Goal: Navigation & Orientation: Find specific page/section

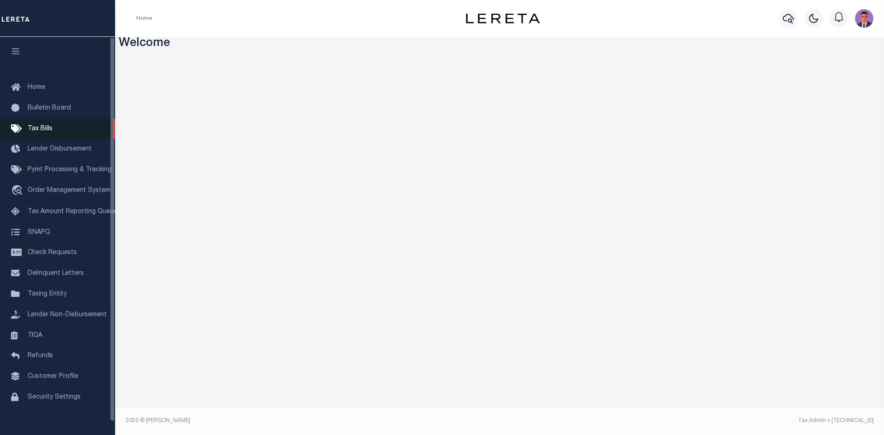
click at [74, 128] on link "Tax Bills" at bounding box center [57, 129] width 115 height 21
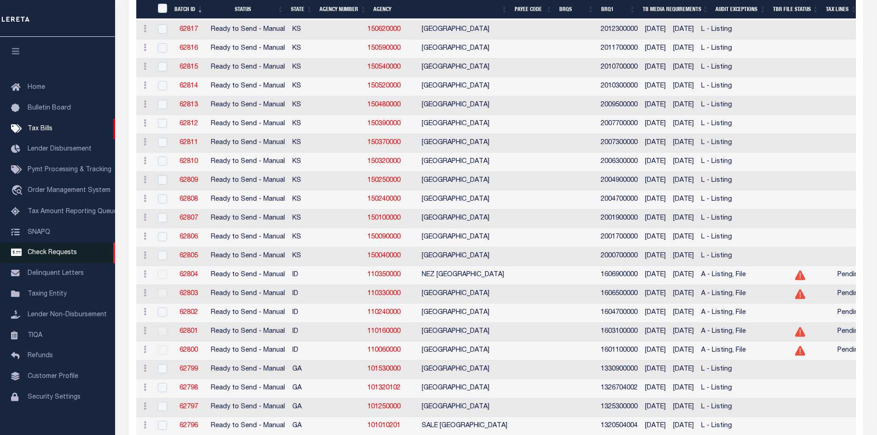
scroll to position [414, 0]
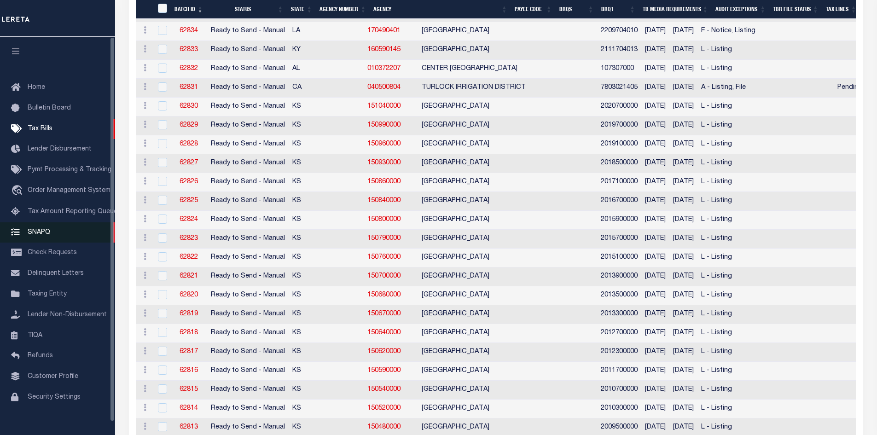
click at [46, 235] on span "SNAPQ" at bounding box center [39, 232] width 23 height 6
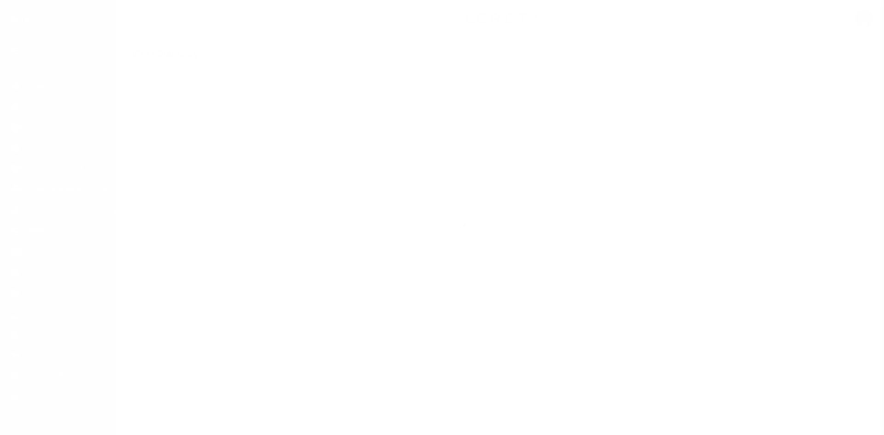
scroll to position [13, 0]
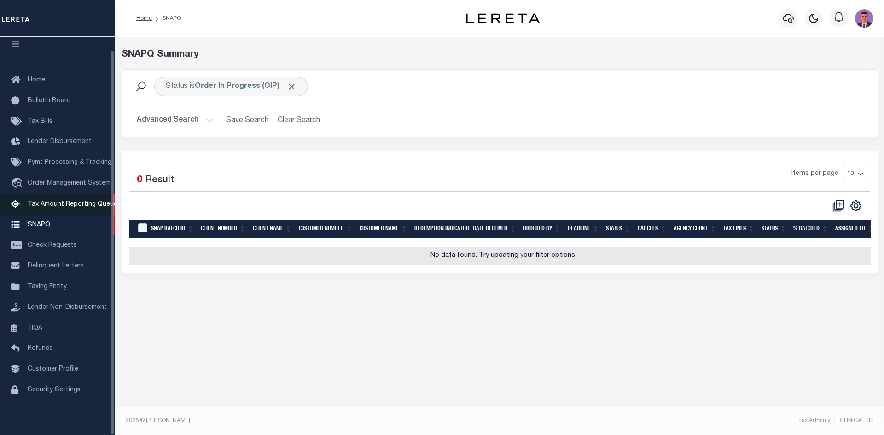
click at [52, 201] on span "Tax Amount Reporting Queue" at bounding box center [73, 204] width 90 height 6
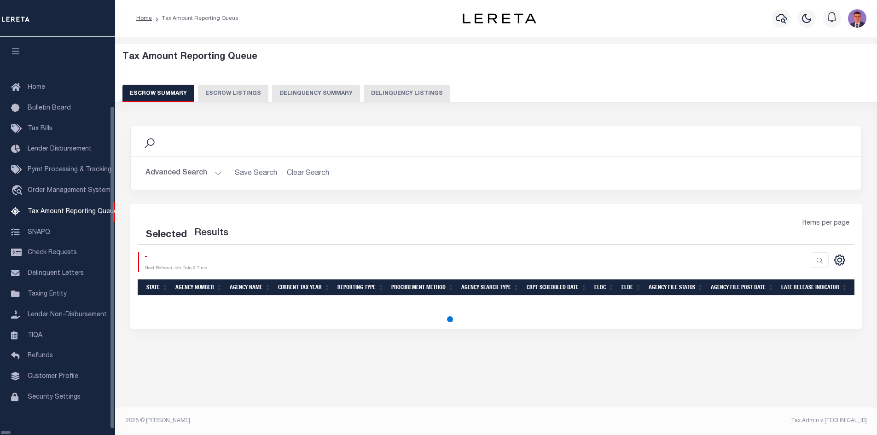
select select "100"
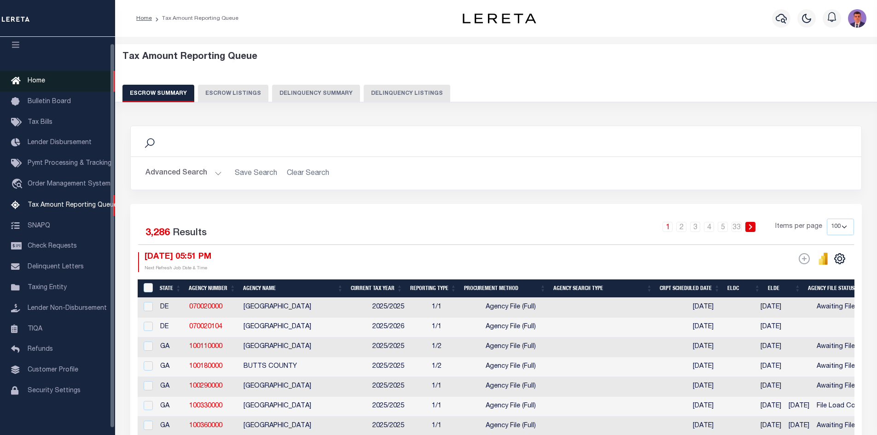
click at [35, 73] on link "Home" at bounding box center [57, 81] width 115 height 21
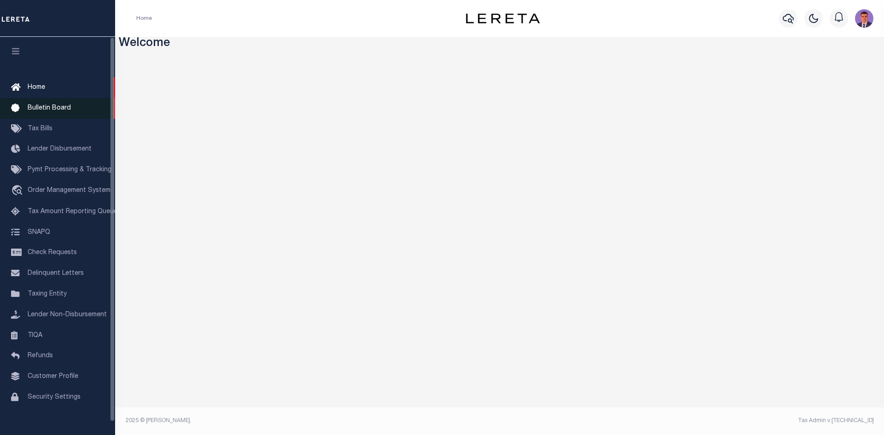
click at [41, 114] on link "Bulletin Board" at bounding box center [57, 108] width 115 height 21
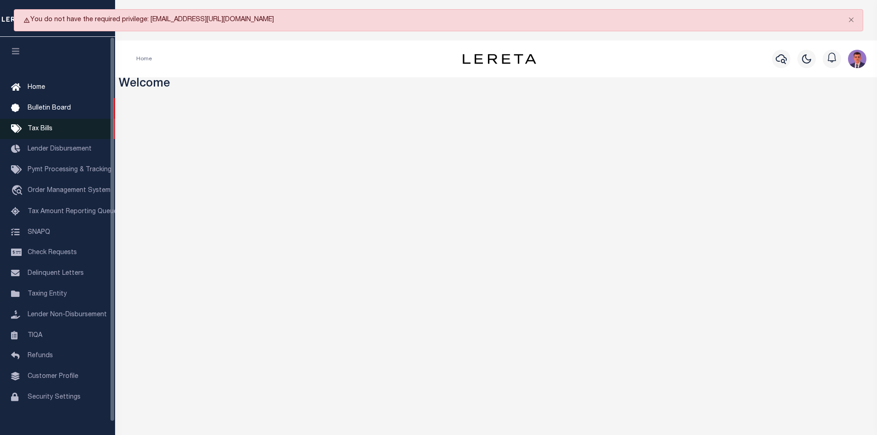
click at [49, 127] on span "Tax Bills" at bounding box center [40, 129] width 25 height 6
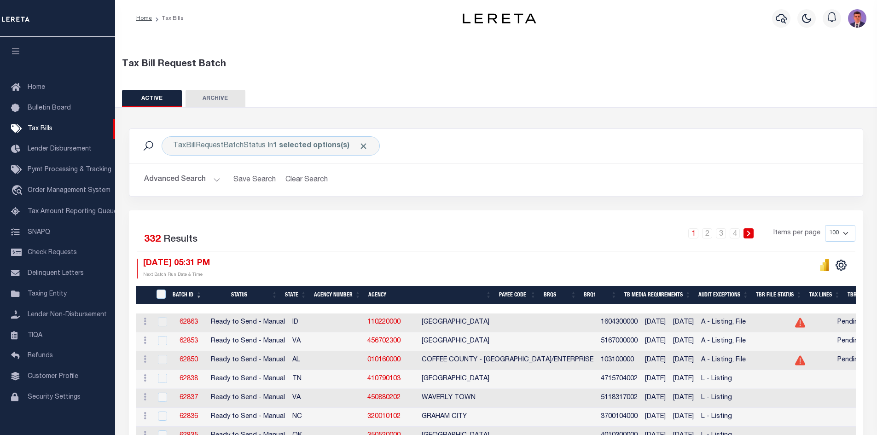
scroll to position [414, 0]
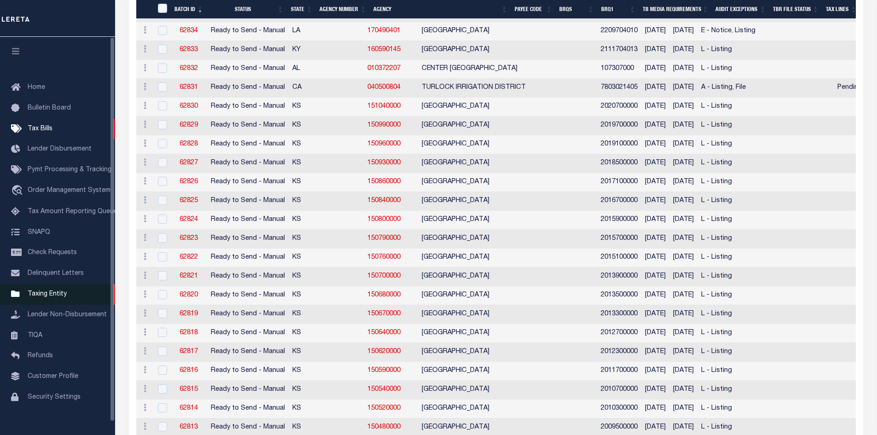
click at [61, 290] on link "Taxing Entity" at bounding box center [57, 294] width 115 height 21
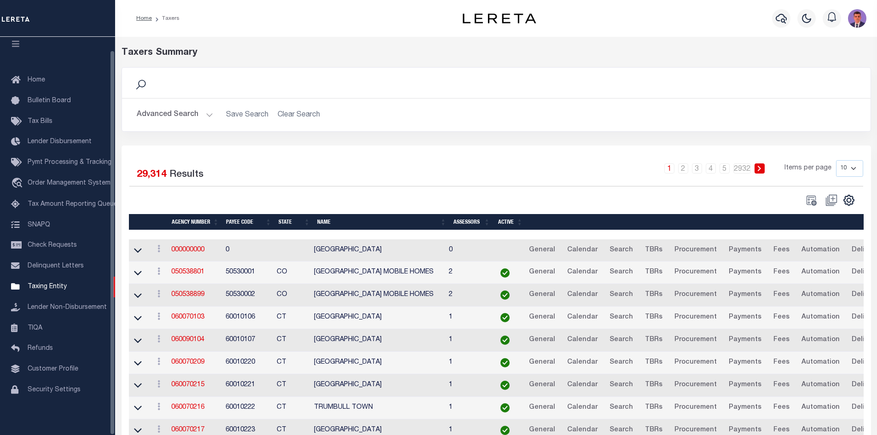
scroll to position [71, 0]
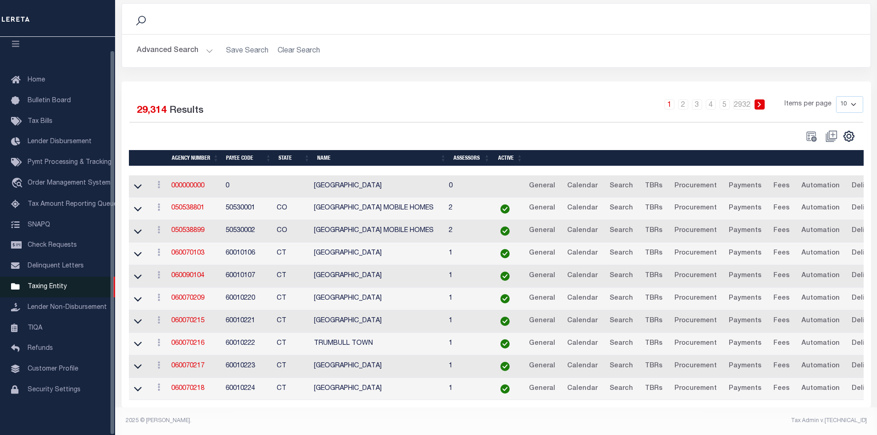
click at [60, 277] on link "Taxing Entity" at bounding box center [57, 287] width 115 height 21
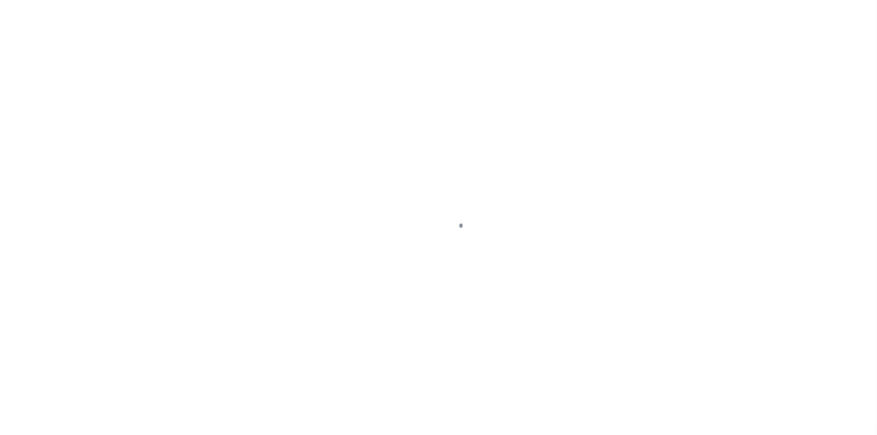
scroll to position [13, 0]
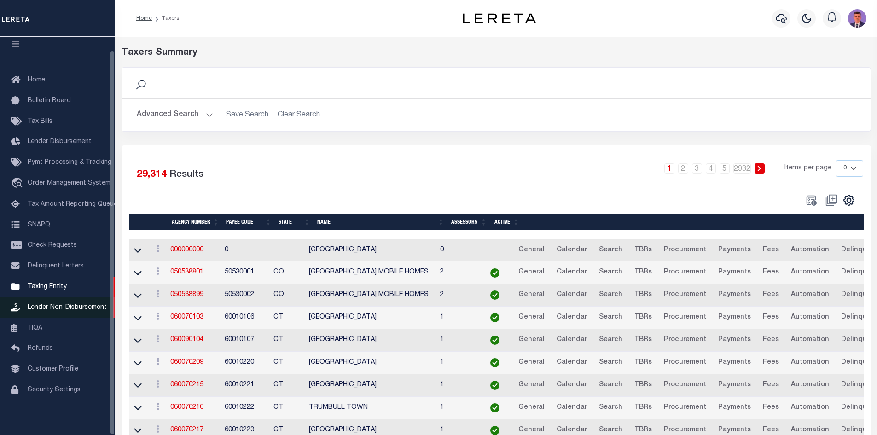
click at [55, 307] on span "Lender Non-Disbursement" at bounding box center [67, 307] width 79 height 6
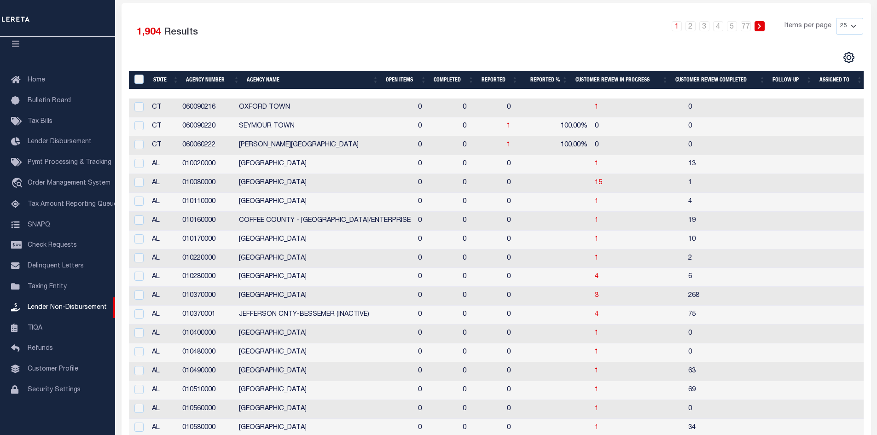
scroll to position [316, 0]
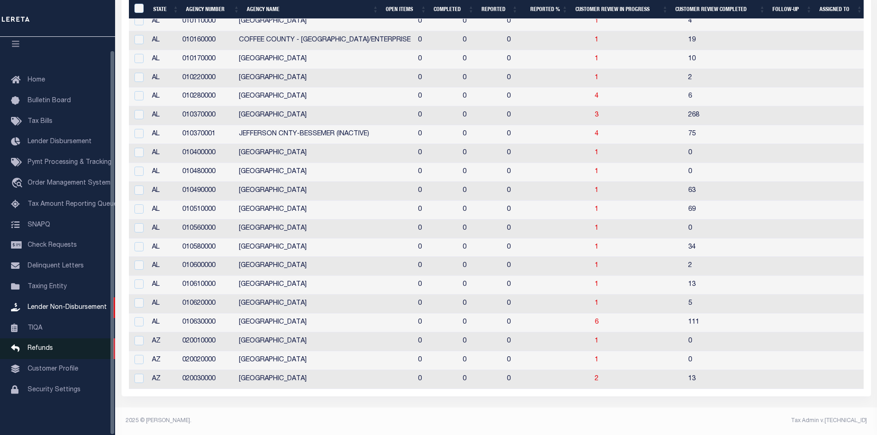
click at [51, 347] on span "Refunds" at bounding box center [40, 348] width 25 height 6
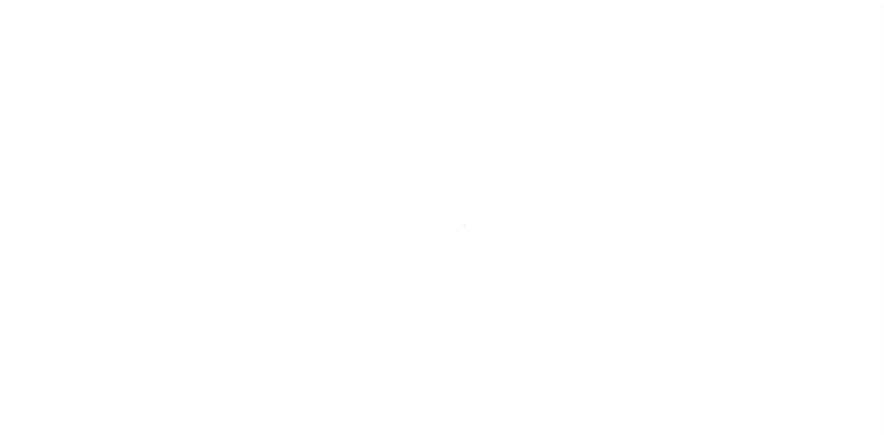
scroll to position [13, 0]
